Goal: Check status: Check status

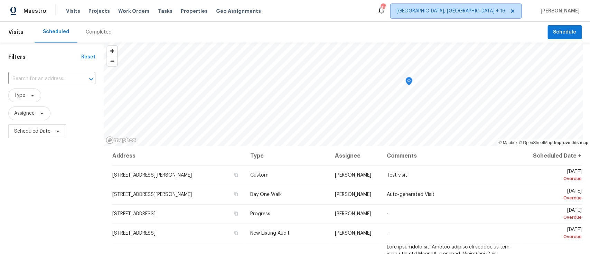
click at [442, 13] on span "[GEOGRAPHIC_DATA], [GEOGRAPHIC_DATA] + 16" at bounding box center [451, 11] width 109 height 7
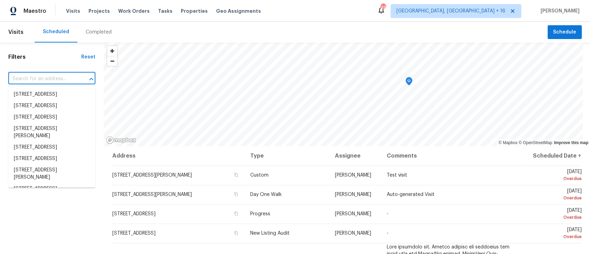
click at [44, 77] on input "text" at bounding box center [42, 79] width 68 height 11
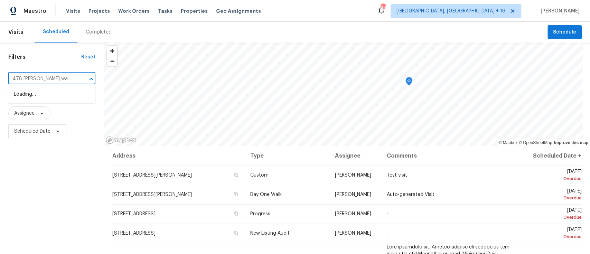
type input "[STREET_ADDRESS][PERSON_NAME]"
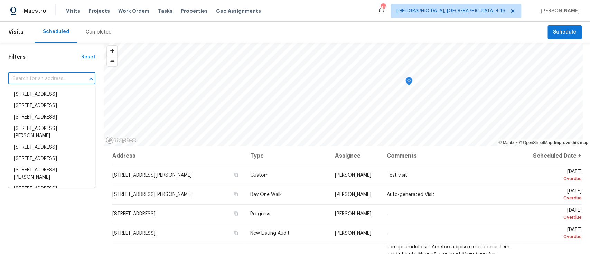
click at [47, 79] on input "text" at bounding box center [42, 79] width 68 height 11
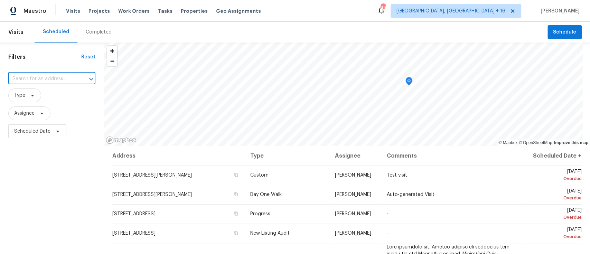
paste input "[STREET_ADDRESS][PERSON_NAME][PERSON_NAME]"
click at [72, 76] on input "[STREET_ADDRESS][PERSON_NAME][PERSON_NAME]" at bounding box center [42, 79] width 68 height 11
type input "[STREET_ADDRESS][PERSON_NAME]"
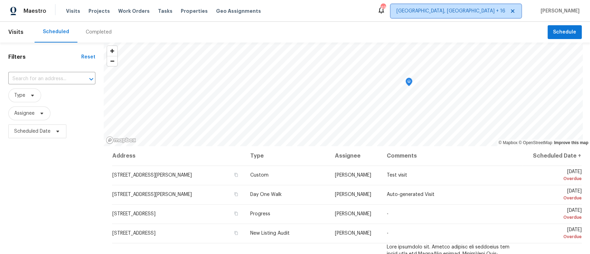
click at [442, 12] on span "[GEOGRAPHIC_DATA], [GEOGRAPHIC_DATA] + 16" at bounding box center [451, 11] width 109 height 7
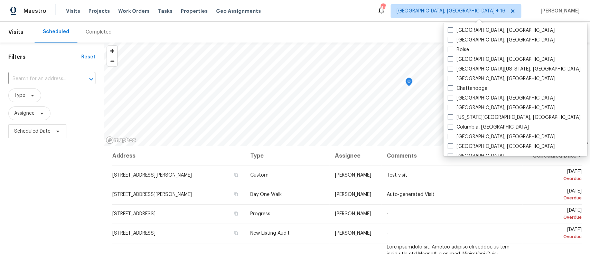
scroll to position [92, 0]
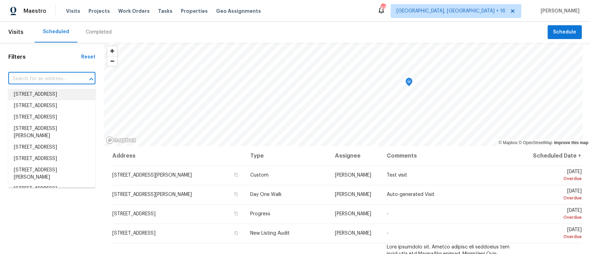
click at [51, 79] on input "text" at bounding box center [42, 79] width 68 height 11
paste input "[STREET_ADDRESS]"
type input "[STREET_ADDRESS]"
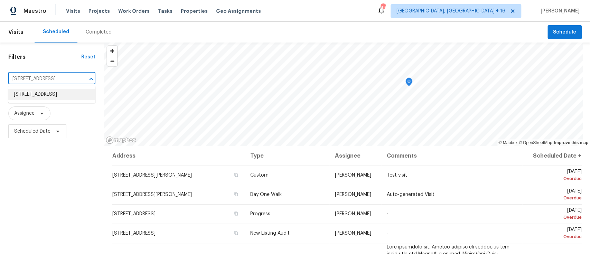
click at [49, 96] on li "[STREET_ADDRESS]" at bounding box center [51, 94] width 87 height 11
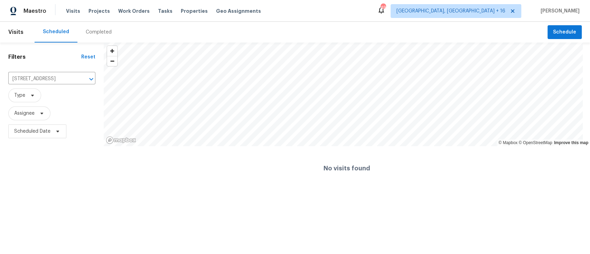
click at [97, 32] on div "Completed" at bounding box center [99, 32] width 26 height 7
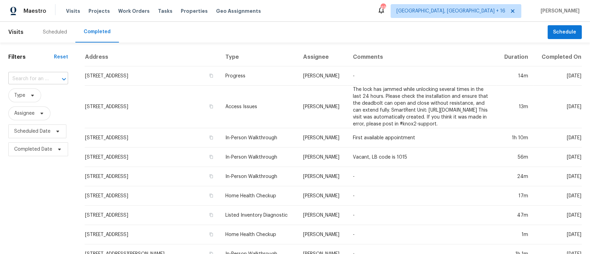
click at [45, 78] on input "text" at bounding box center [28, 79] width 40 height 11
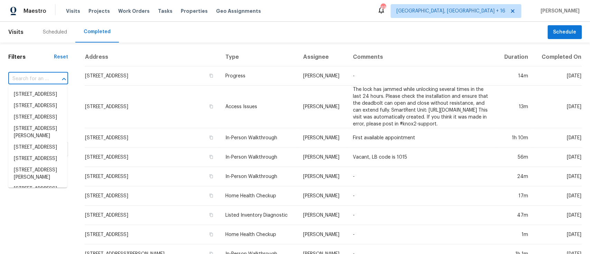
paste input "[STREET_ADDRESS]"
type input "[STREET_ADDRESS]"
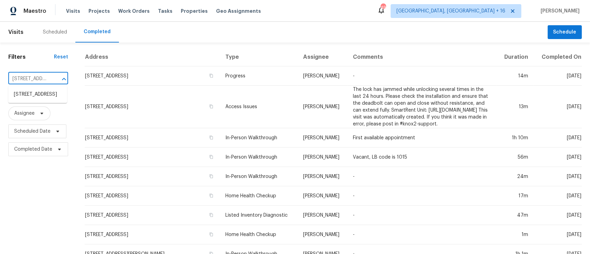
scroll to position [0, 62]
click at [39, 100] on li "[STREET_ADDRESS]" at bounding box center [37, 94] width 59 height 11
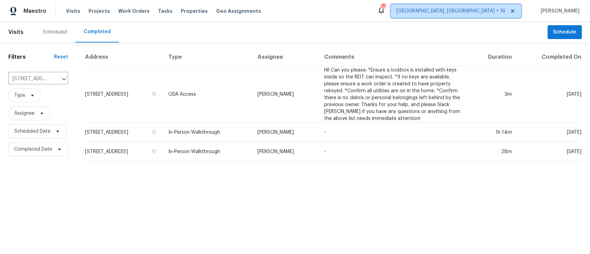
click at [442, 10] on span "[GEOGRAPHIC_DATA], [GEOGRAPHIC_DATA] + 16" at bounding box center [451, 11] width 109 height 7
